Goal: Task Accomplishment & Management: Complete application form

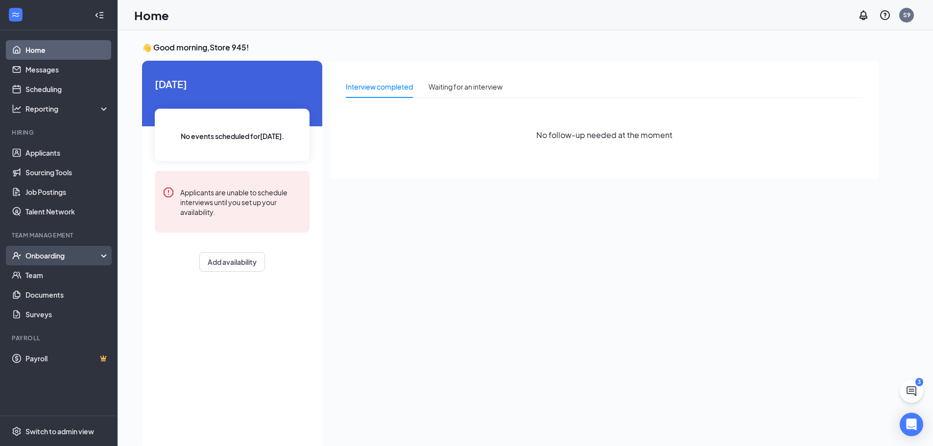
click at [63, 255] on div "Onboarding" at bounding box center [62, 256] width 75 height 10
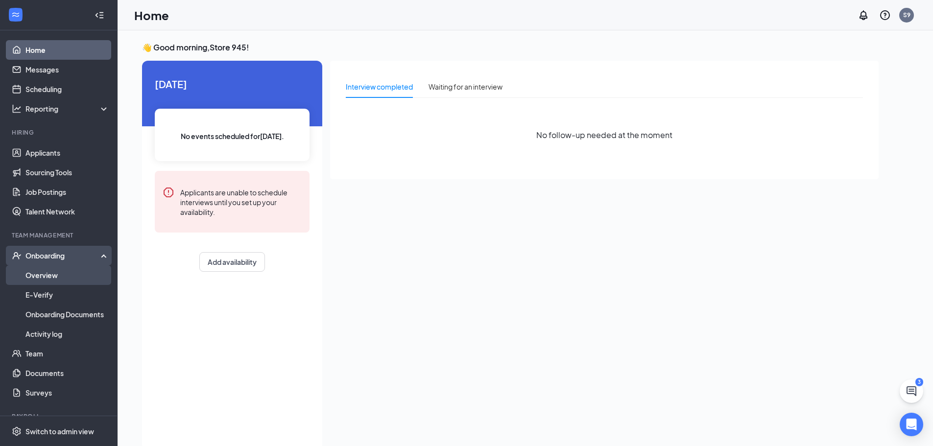
click at [64, 275] on link "Overview" at bounding box center [67, 275] width 84 height 20
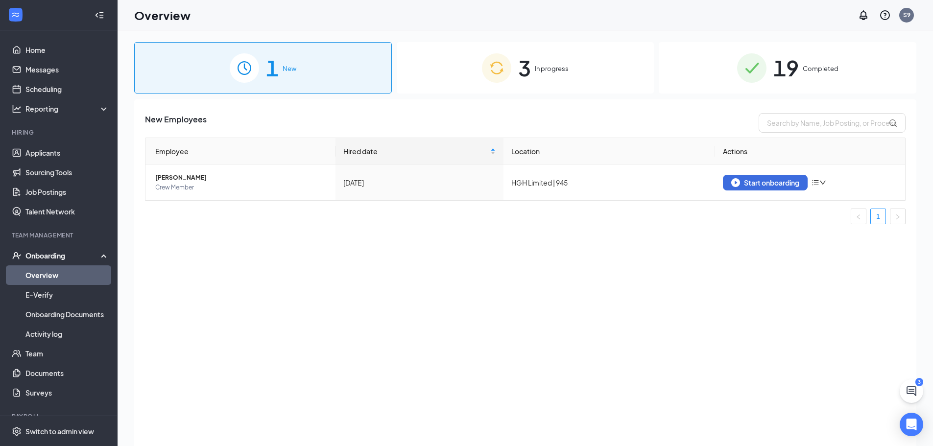
click at [522, 65] on span "3" at bounding box center [524, 68] width 13 height 34
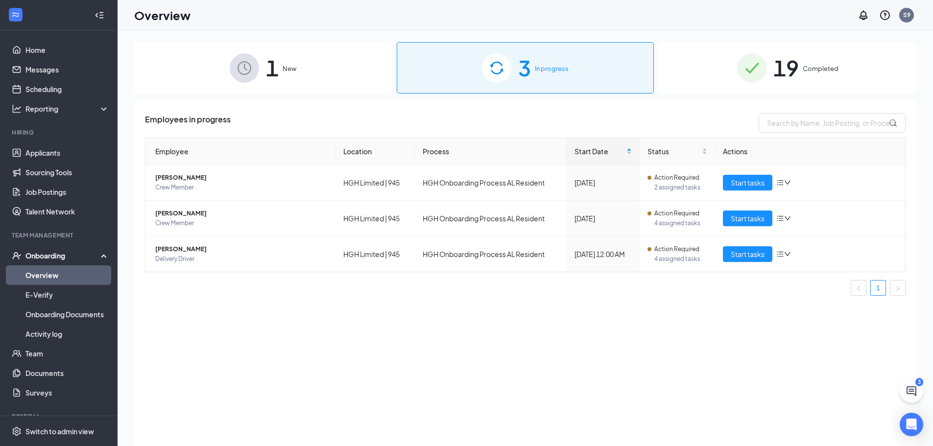
click at [322, 68] on div "1 New" at bounding box center [262, 67] width 257 height 51
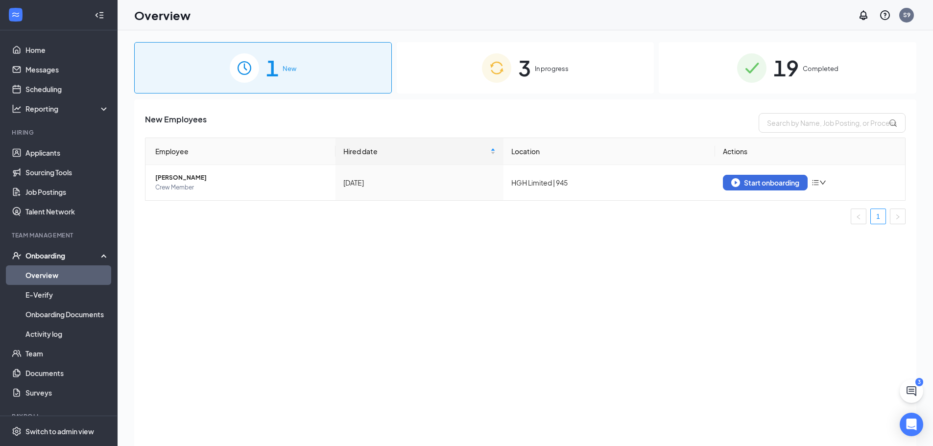
click at [540, 68] on span "In progress" at bounding box center [552, 69] width 34 height 10
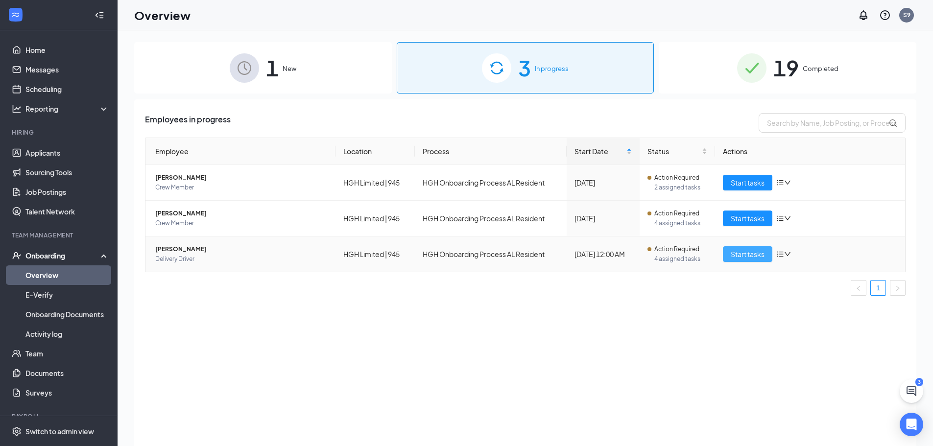
click at [748, 255] on span "Start tasks" at bounding box center [747, 254] width 34 height 11
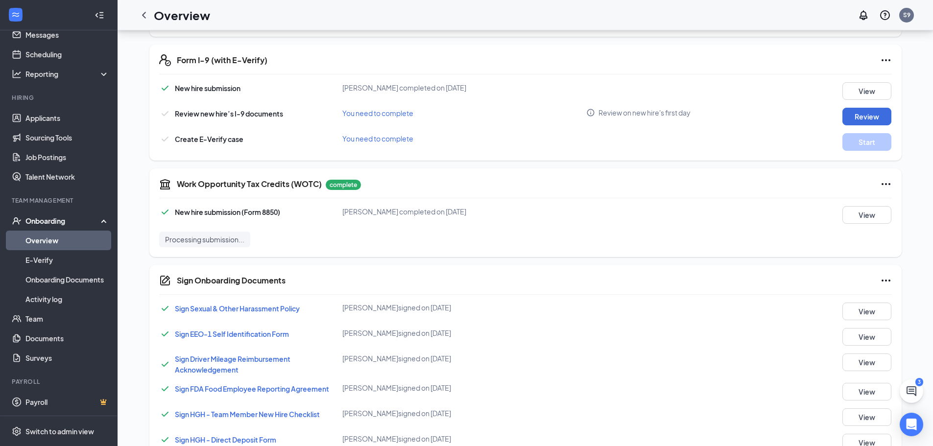
scroll to position [227, 0]
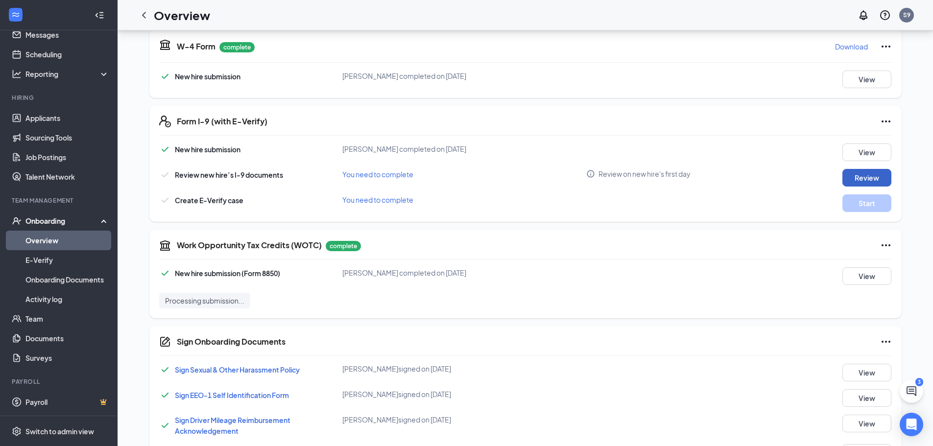
click at [876, 175] on button "Review" at bounding box center [866, 178] width 49 height 18
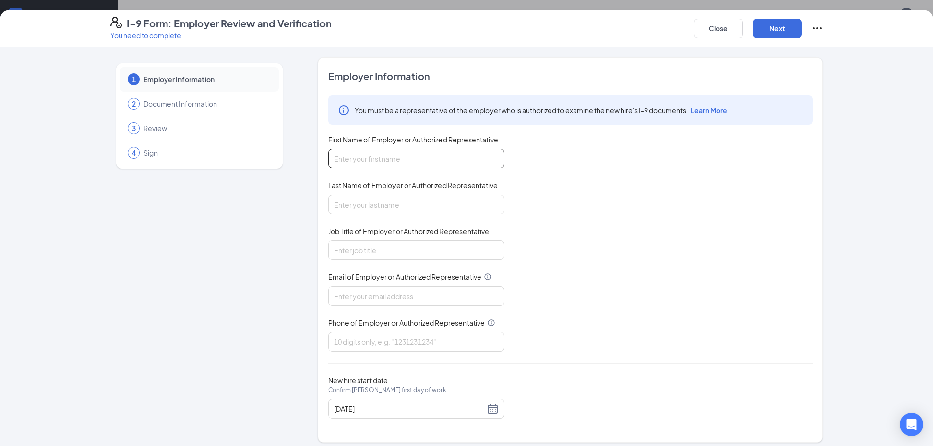
click at [374, 155] on input "First Name of Employer or Authorized Representative" at bounding box center [416, 159] width 176 height 20
type input "d"
type input "[PERSON_NAME]"
type input "Hall"
type input "Manager"
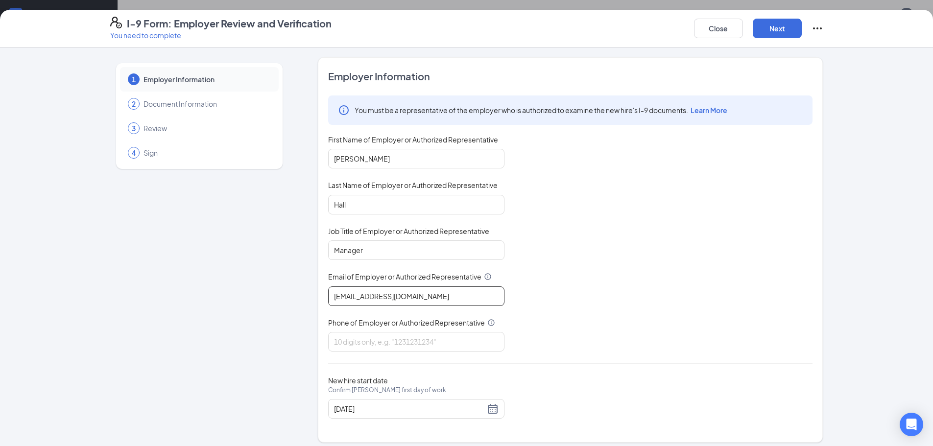
type input "[EMAIL_ADDRESS][DOMAIN_NAME]"
drag, startPoint x: 422, startPoint y: 331, endPoint x: 418, endPoint y: 336, distance: 7.0
click at [422, 331] on div "Phone of Employer or Authorized Representative" at bounding box center [416, 325] width 176 height 14
click at [418, 336] on input "Phone of Employer or Authorized Representative" at bounding box center [416, 342] width 176 height 20
type input "3342987272"
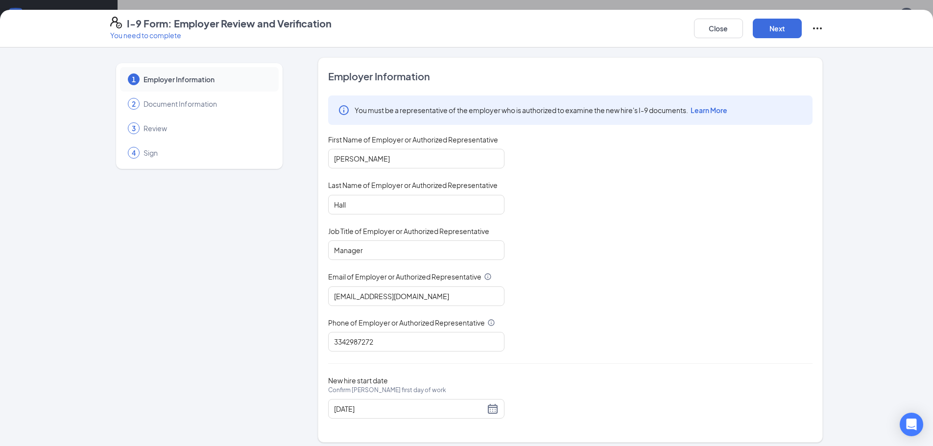
click at [548, 379] on div "New hire start date Confirm [PERSON_NAME] first day of work [DATE]" at bounding box center [570, 397] width 484 height 43
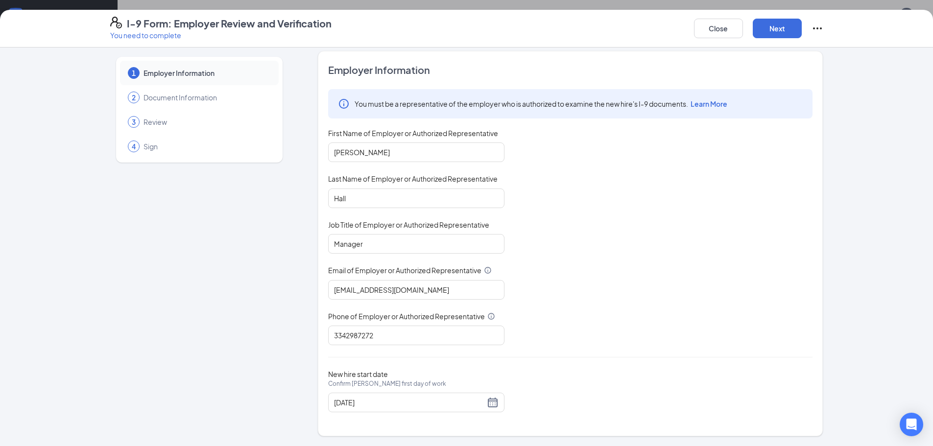
scroll to position [471, 0]
click at [778, 33] on button "Next" at bounding box center [776, 29] width 49 height 20
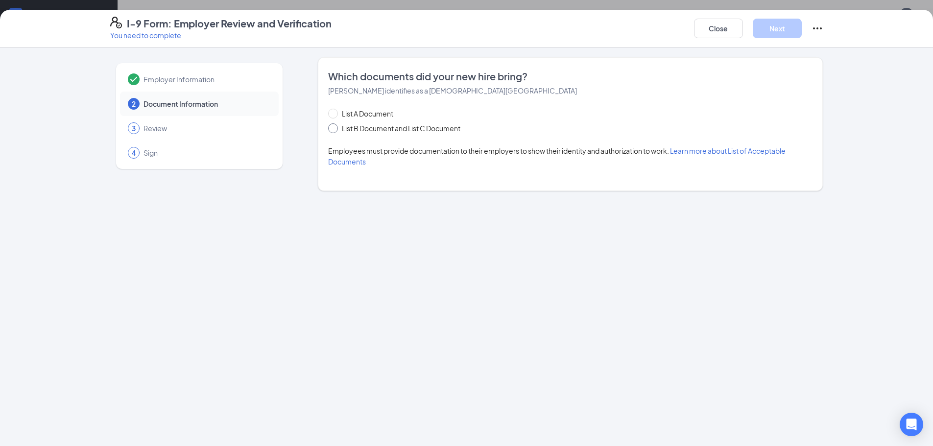
click at [400, 133] on span "List B Document and List C Document" at bounding box center [401, 128] width 126 height 11
click at [335, 130] on input "List B Document and List C Document" at bounding box center [331, 126] width 7 height 7
radio input "true"
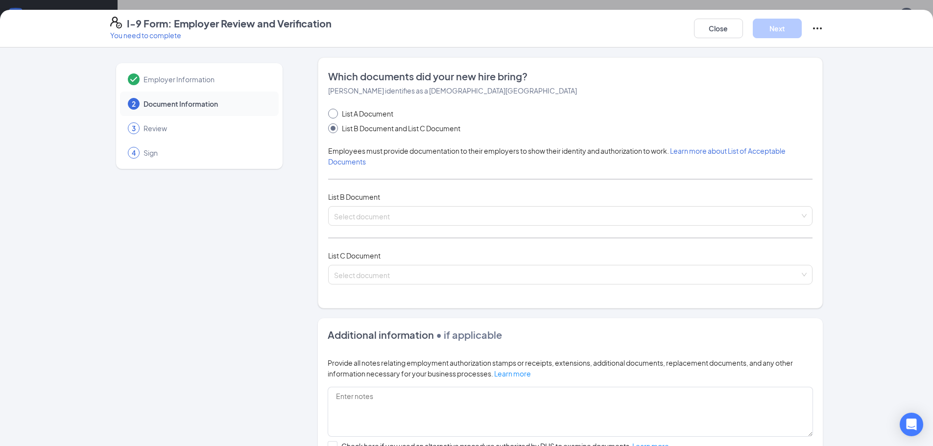
click at [373, 115] on span "List A Document" at bounding box center [367, 113] width 59 height 11
click at [335, 115] on input "List A Document" at bounding box center [331, 112] width 7 height 7
radio input "true"
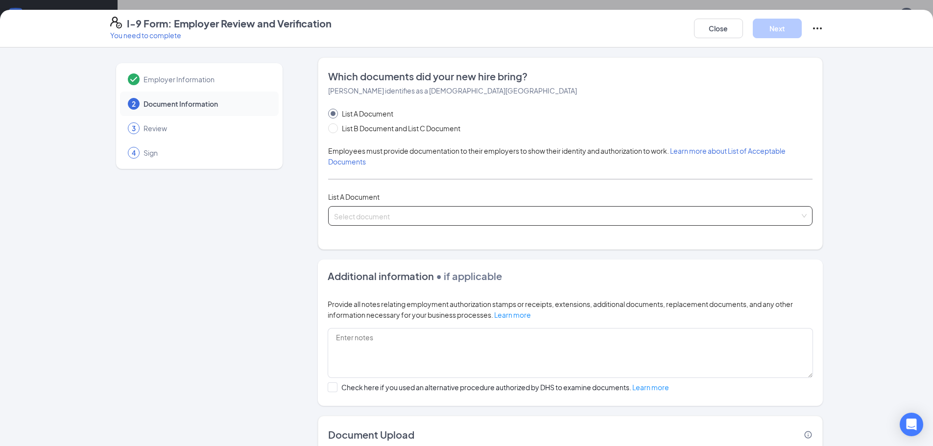
click at [388, 211] on input "search" at bounding box center [567, 214] width 466 height 15
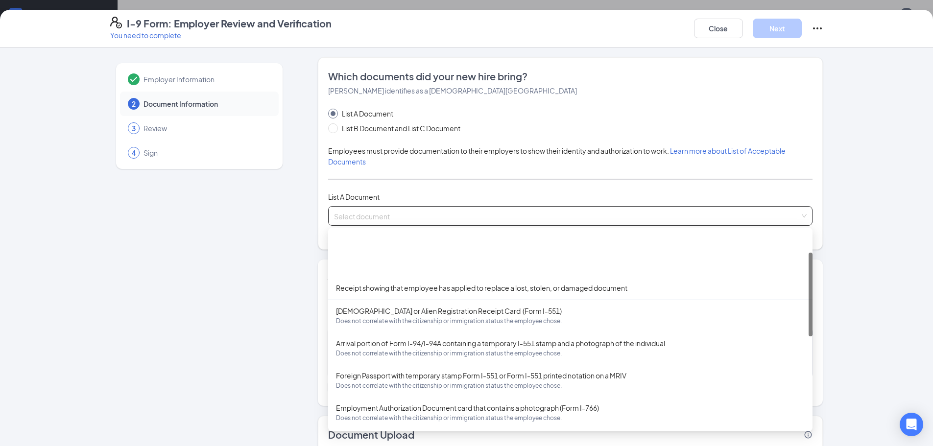
scroll to position [49, 0]
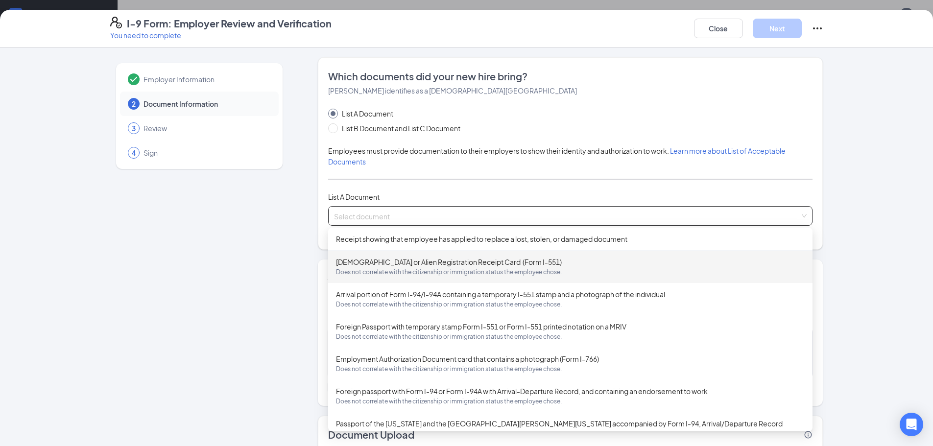
click at [258, 235] on div "Employer Information 2 Document Information 3 Review 4 Sign" at bounding box center [199, 278] width 178 height 442
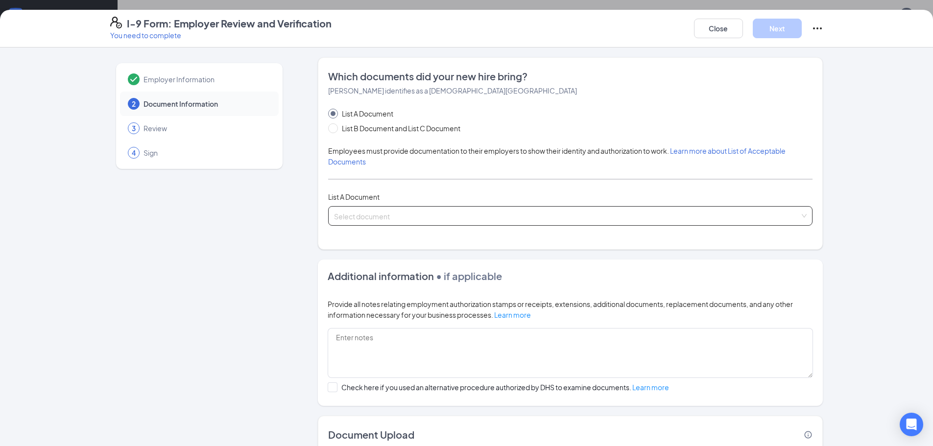
click at [381, 217] on input "search" at bounding box center [567, 214] width 466 height 15
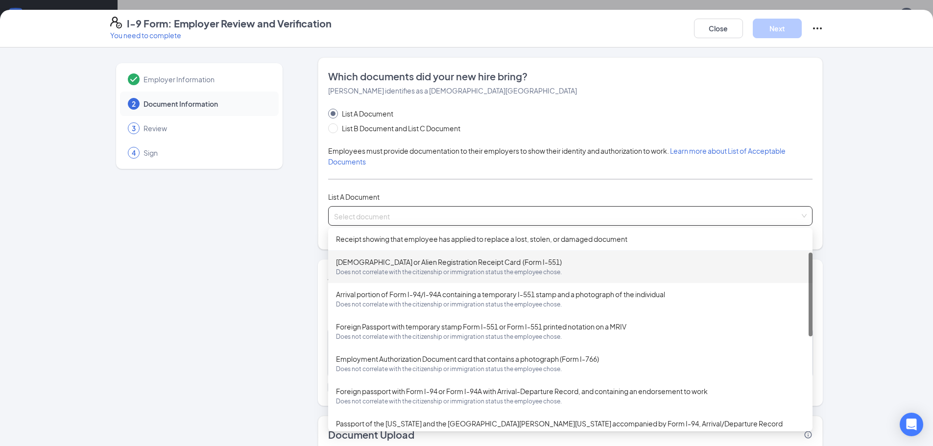
click at [392, 193] on div "List A Document" at bounding box center [570, 196] width 484 height 11
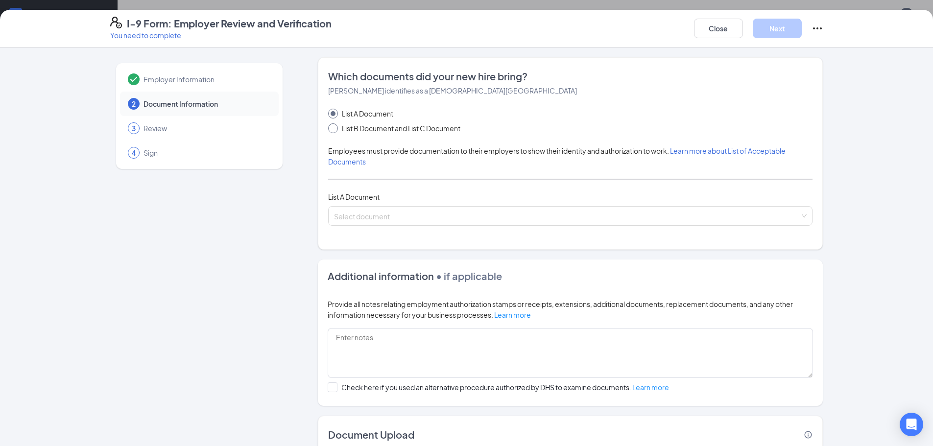
click at [328, 128] on input "List B Document and List C Document" at bounding box center [331, 126] width 7 height 7
radio input "true"
radio input "false"
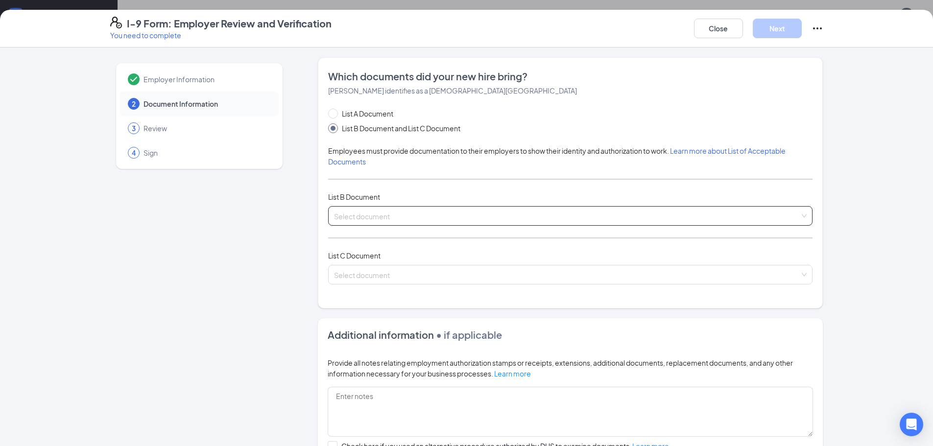
click at [357, 210] on input "search" at bounding box center [567, 214] width 466 height 15
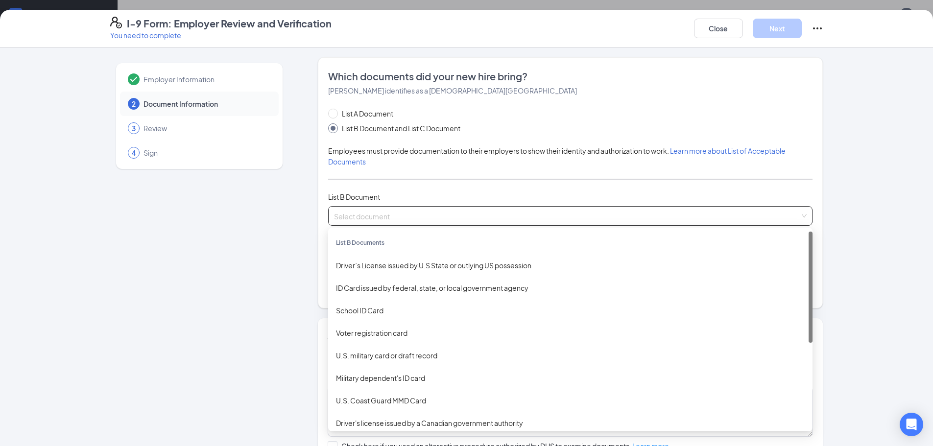
scroll to position [178, 0]
click at [414, 263] on div "Driver’s License issued by U.S State or outlying US possession" at bounding box center [570, 265] width 468 height 11
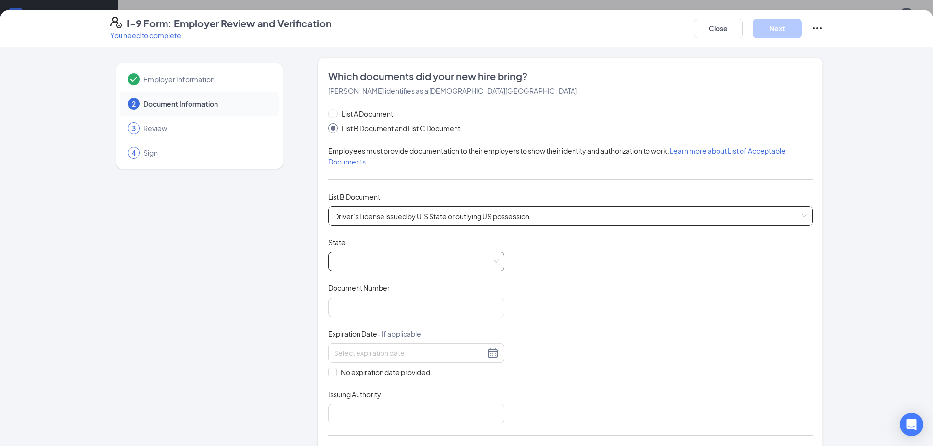
click at [410, 261] on span at bounding box center [416, 261] width 164 height 19
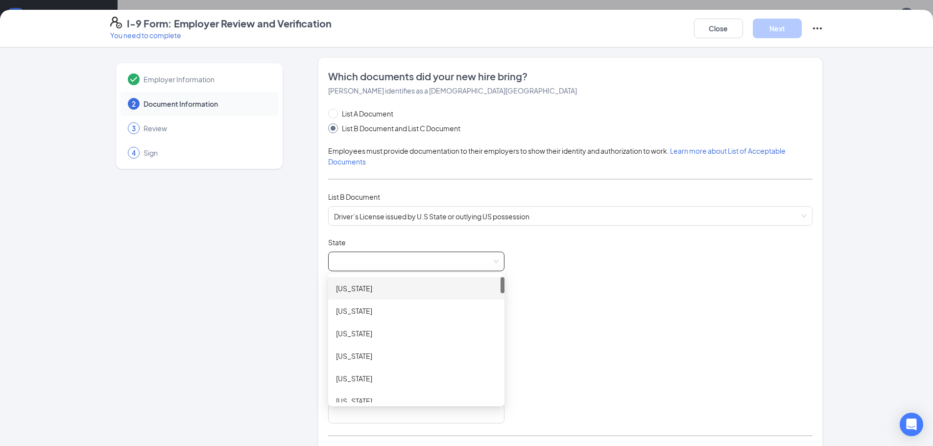
click at [405, 285] on div "[US_STATE]" at bounding box center [416, 288] width 161 height 11
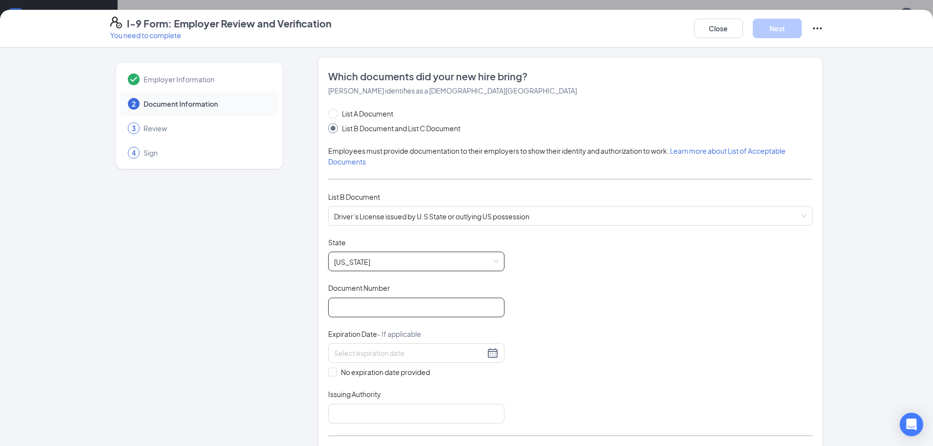
click at [405, 303] on input "Document Number" at bounding box center [416, 308] width 176 height 20
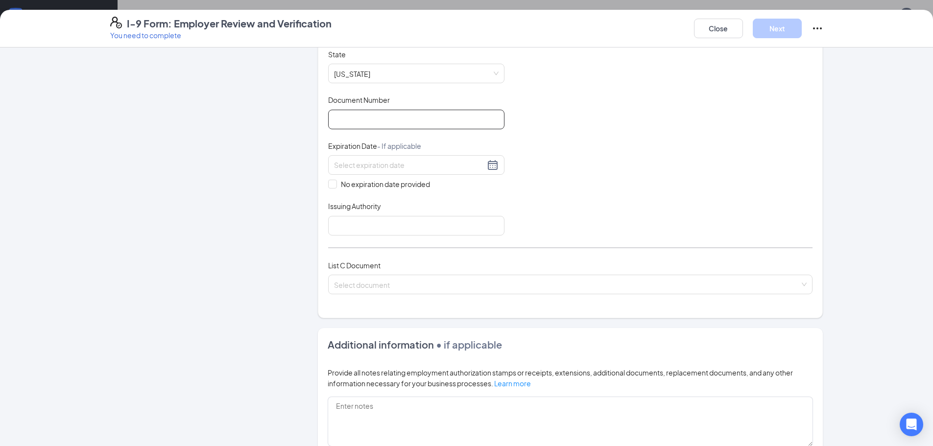
scroll to position [245, 0]
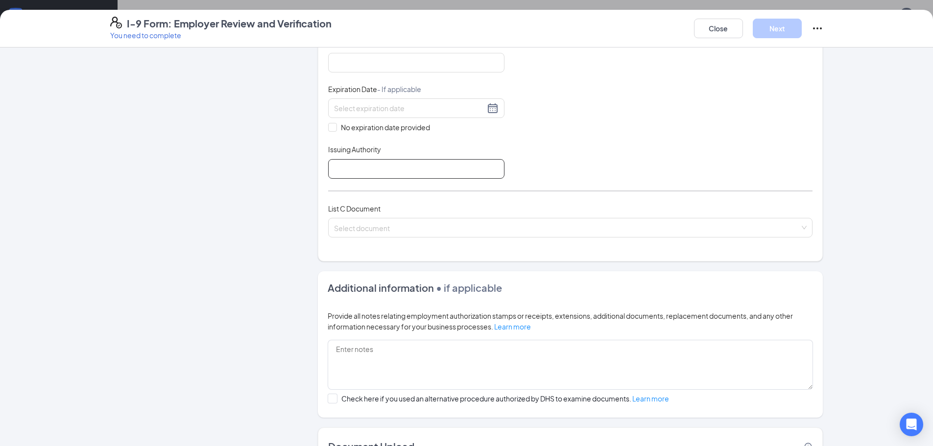
click at [420, 162] on input "Issuing Authority" at bounding box center [416, 169] width 176 height 20
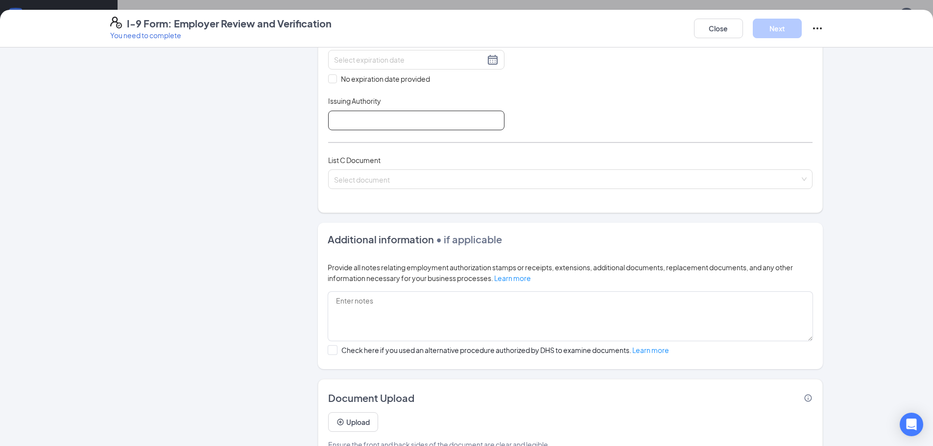
scroll to position [294, 0]
click at [442, 181] on input "search" at bounding box center [567, 176] width 466 height 15
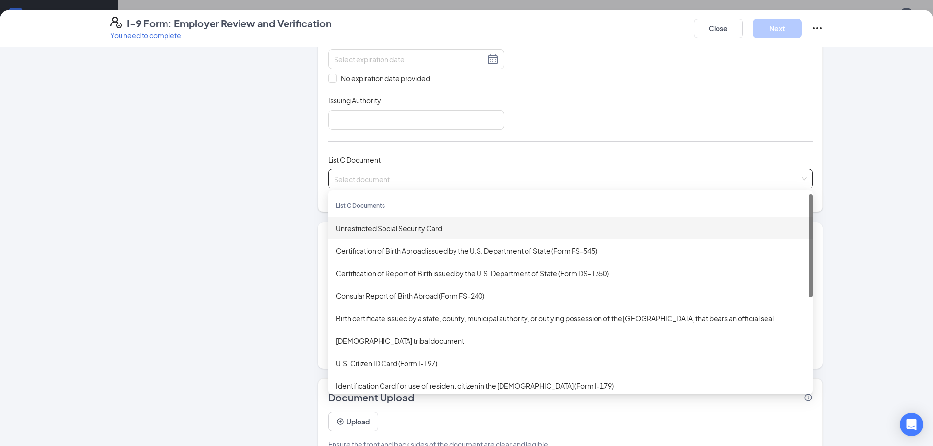
click at [405, 226] on div "Unrestricted Social Security Card" at bounding box center [570, 228] width 468 height 11
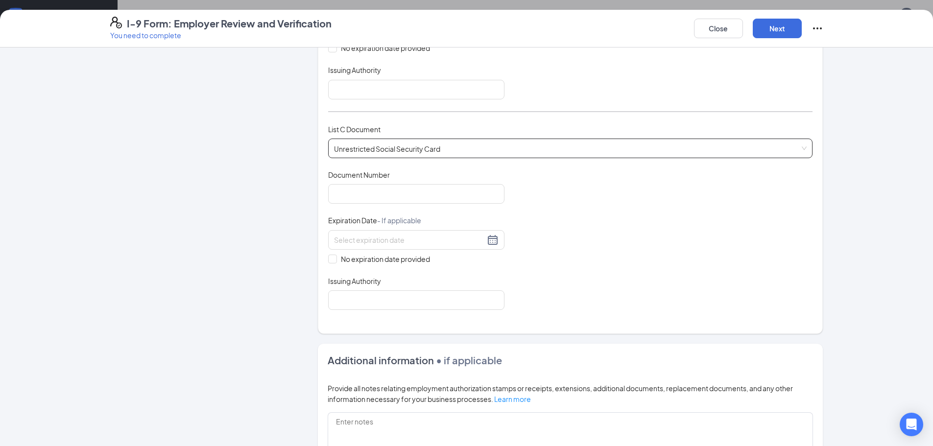
scroll to position [471, 0]
